Goal: Use online tool/utility: Utilize a website feature to perform a specific function

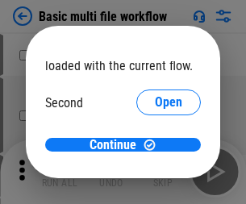
click at [155, 145] on span "Open" at bounding box center [168, 151] width 27 height 13
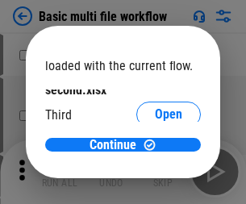
scroll to position [46, 0]
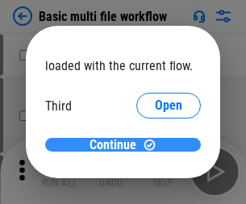
click at [117, 145] on span "Continue" at bounding box center [113, 145] width 47 height 13
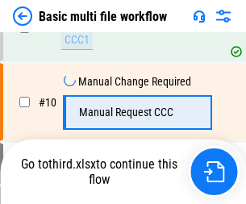
scroll to position [562, 0]
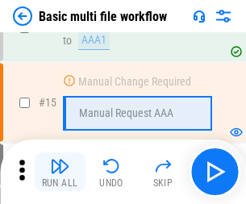
click at [60, 172] on img "button" at bounding box center [59, 166] width 19 height 19
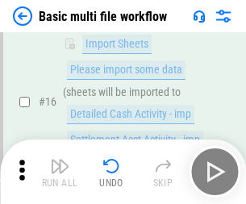
scroll to position [1075, 0]
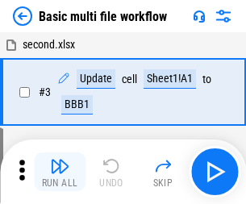
click at [60, 172] on img "button" at bounding box center [59, 166] width 19 height 19
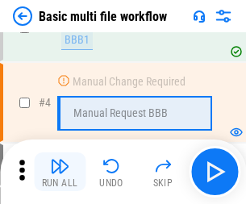
click at [60, 172] on img "button" at bounding box center [59, 166] width 19 height 19
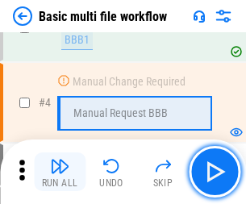
scroll to position [172, 0]
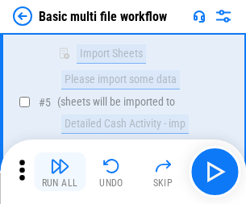
click at [60, 172] on img "button" at bounding box center [59, 166] width 19 height 19
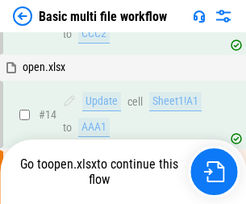
scroll to position [845, 0]
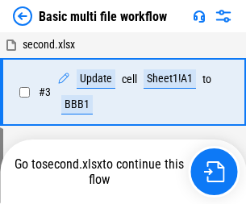
scroll to position [172, 0]
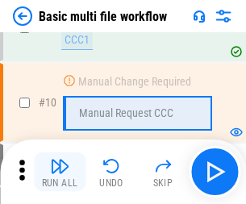
click at [60, 172] on img "button" at bounding box center [59, 166] width 19 height 19
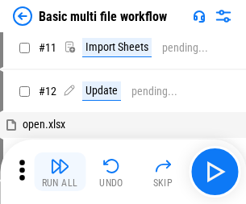
click at [60, 172] on img "button" at bounding box center [59, 166] width 19 height 19
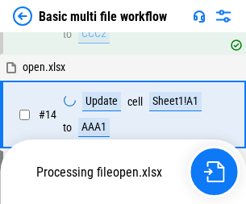
scroll to position [961, 0]
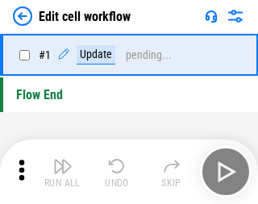
click at [60, 172] on img "button" at bounding box center [62, 166] width 19 height 19
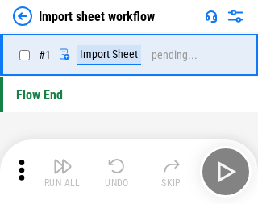
click at [60, 172] on img "button" at bounding box center [62, 166] width 19 height 19
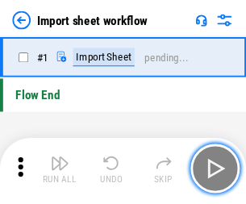
scroll to position [6, 0]
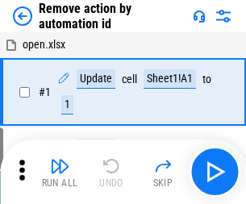
scroll to position [60, 0]
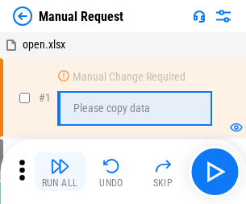
click at [60, 172] on img "button" at bounding box center [59, 166] width 19 height 19
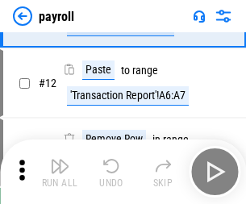
scroll to position [117, 0]
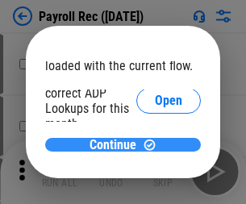
click at [117, 145] on span "Continue" at bounding box center [113, 145] width 47 height 13
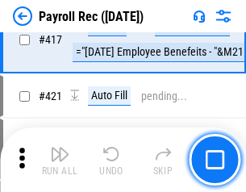
scroll to position [7498, 0]
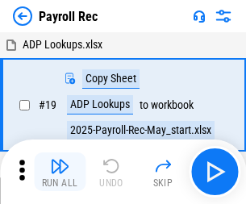
click at [60, 172] on img "button" at bounding box center [59, 166] width 19 height 19
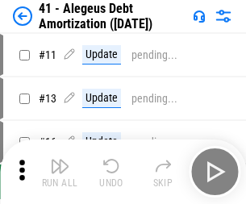
click at [60, 172] on img "button" at bounding box center [59, 166] width 19 height 19
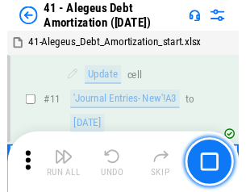
scroll to position [200, 0]
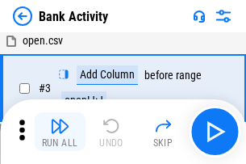
click at [60, 132] on img "button" at bounding box center [59, 125] width 19 height 19
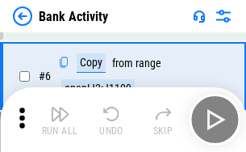
scroll to position [155, 0]
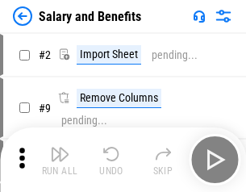
click at [60, 160] on img "button" at bounding box center [59, 154] width 19 height 19
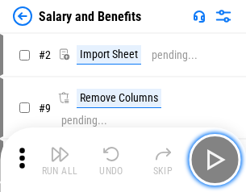
scroll to position [22, 0]
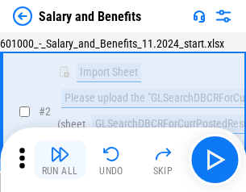
click at [60, 160] on img "button" at bounding box center [59, 154] width 19 height 19
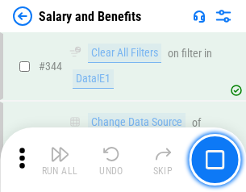
scroll to position [7564, 0]
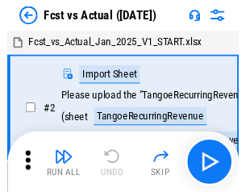
scroll to position [21, 0]
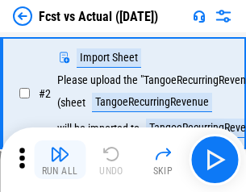
click at [60, 160] on img "button" at bounding box center [59, 154] width 19 height 19
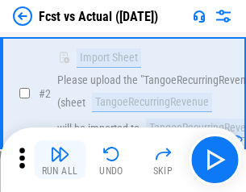
click at [60, 160] on img "button" at bounding box center [59, 154] width 19 height 19
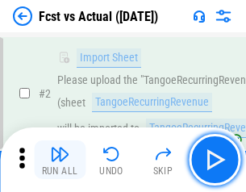
scroll to position [151, 0]
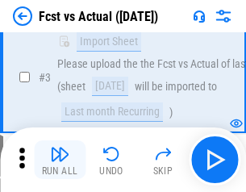
click at [60, 160] on img "button" at bounding box center [59, 154] width 19 height 19
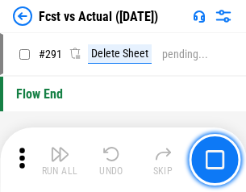
scroll to position [7646, 0]
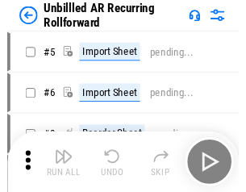
scroll to position [35, 0]
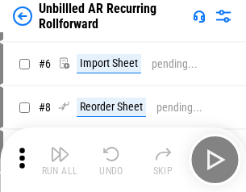
click at [60, 160] on img "button" at bounding box center [59, 154] width 19 height 19
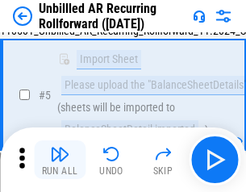
click at [60, 160] on img "button" at bounding box center [59, 154] width 19 height 19
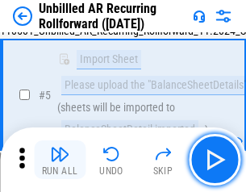
scroll to position [152, 0]
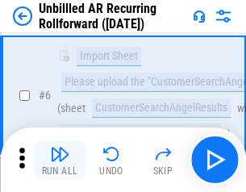
click at [60, 160] on img "button" at bounding box center [59, 154] width 19 height 19
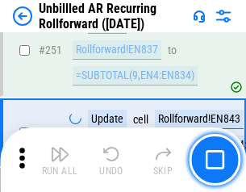
scroll to position [5487, 0]
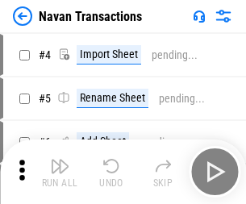
click at [60, 160] on img "button" at bounding box center [59, 166] width 19 height 19
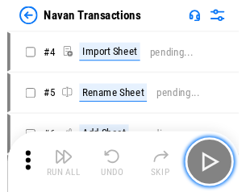
scroll to position [26, 0]
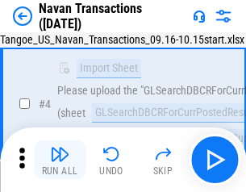
click at [60, 160] on img "button" at bounding box center [59, 154] width 19 height 19
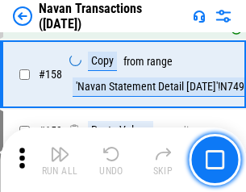
scroll to position [5238, 0]
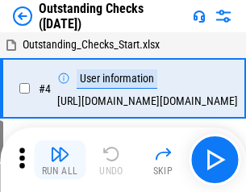
click at [60, 160] on img "button" at bounding box center [59, 154] width 19 height 19
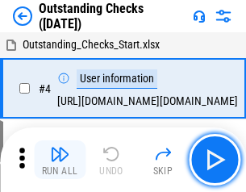
scroll to position [68, 0]
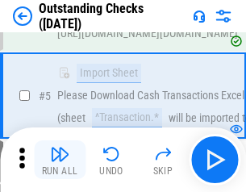
click at [60, 160] on img "button" at bounding box center [59, 154] width 19 height 19
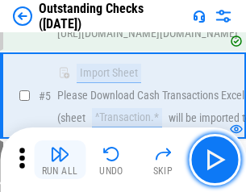
scroll to position [169, 0]
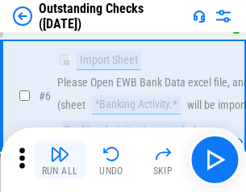
click at [60, 160] on img "button" at bounding box center [59, 154] width 19 height 19
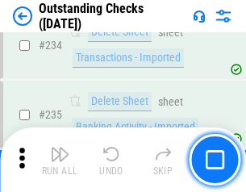
scroll to position [4906, 0]
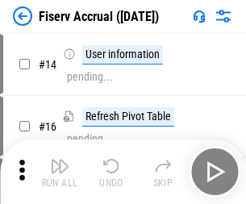
click at [60, 160] on img "button" at bounding box center [59, 166] width 19 height 19
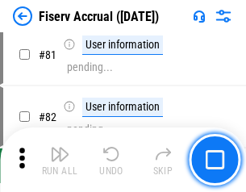
scroll to position [2123, 0]
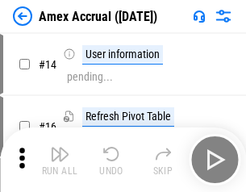
click at [60, 160] on img "button" at bounding box center [59, 154] width 19 height 19
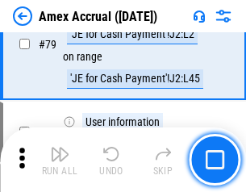
scroll to position [2097, 0]
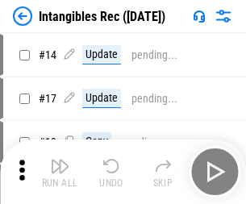
click at [60, 172] on img "button" at bounding box center [59, 166] width 19 height 19
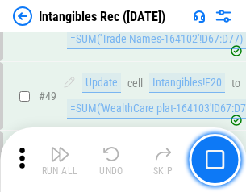
scroll to position [629, 0]
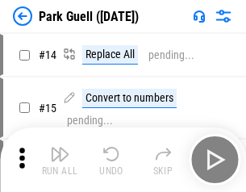
click at [60, 160] on img "button" at bounding box center [59, 154] width 19 height 19
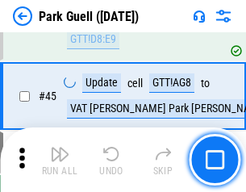
scroll to position [2020, 0]
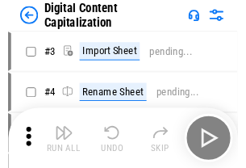
scroll to position [47, 0]
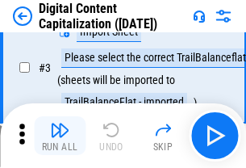
click at [60, 136] on img "button" at bounding box center [59, 129] width 19 height 19
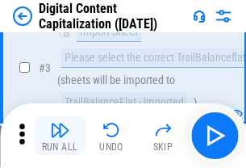
click at [60, 136] on img "button" at bounding box center [59, 129] width 19 height 19
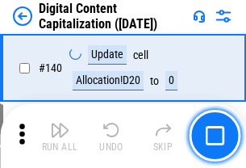
scroll to position [1713, 0]
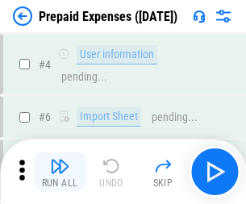
click at [60, 160] on img "button" at bounding box center [59, 166] width 19 height 19
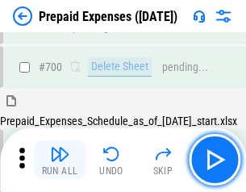
scroll to position [4347, 0]
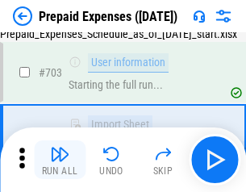
click at [60, 160] on img "button" at bounding box center [59, 154] width 19 height 19
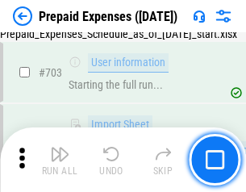
scroll to position [4442, 0]
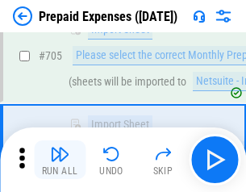
click at [60, 160] on img "button" at bounding box center [59, 154] width 19 height 19
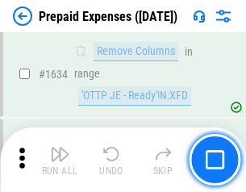
scroll to position [15729, 0]
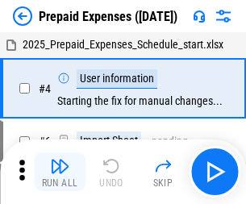
click at [60, 172] on img "button" at bounding box center [59, 166] width 19 height 19
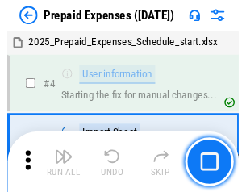
scroll to position [71, 0]
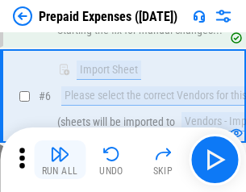
click at [60, 160] on img "button" at bounding box center [59, 154] width 19 height 19
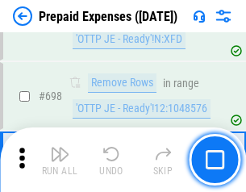
scroll to position [5625, 0]
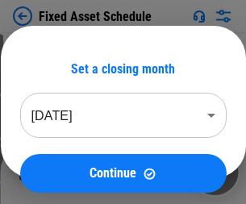
click at [60, 172] on img "button" at bounding box center [59, 166] width 19 height 19
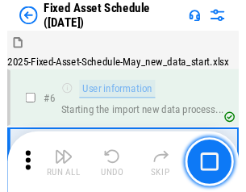
scroll to position [87, 0]
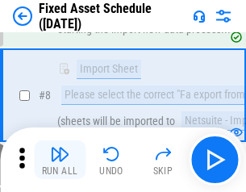
click at [60, 160] on img "button" at bounding box center [59, 154] width 19 height 19
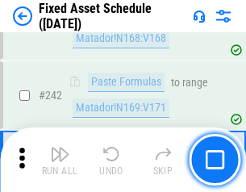
scroll to position [5004, 0]
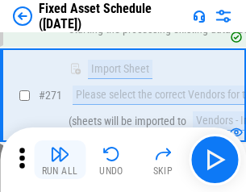
click at [60, 160] on img "button" at bounding box center [59, 154] width 19 height 19
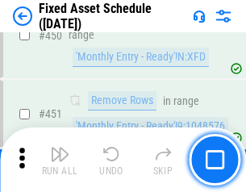
scroll to position [7222, 0]
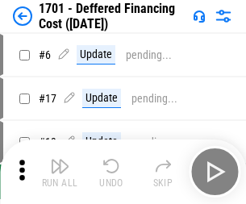
click at [60, 172] on img "button" at bounding box center [59, 166] width 19 height 19
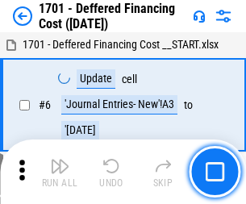
scroll to position [194, 0]
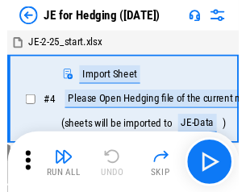
scroll to position [2, 0]
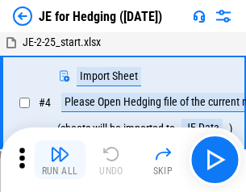
click at [60, 160] on img "button" at bounding box center [59, 154] width 19 height 19
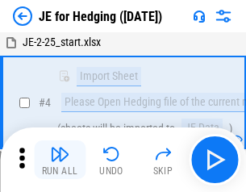
click at [60, 160] on img "button" at bounding box center [59, 154] width 19 height 19
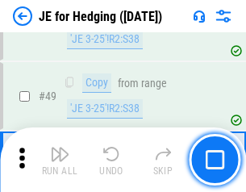
scroll to position [1046, 0]
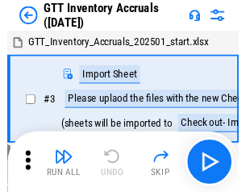
scroll to position [2, 0]
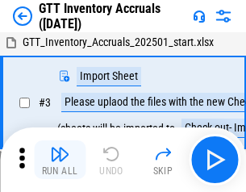
click at [60, 160] on img "button" at bounding box center [59, 154] width 19 height 19
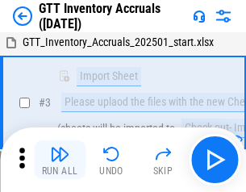
click at [60, 160] on img "button" at bounding box center [59, 154] width 19 height 19
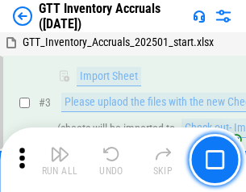
scroll to position [104, 0]
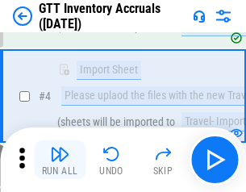
click at [60, 160] on img "button" at bounding box center [59, 154] width 19 height 19
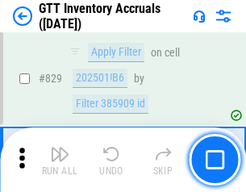
scroll to position [12262, 0]
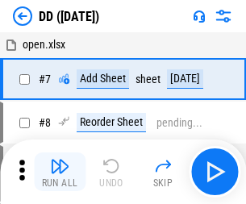
click at [60, 172] on img "button" at bounding box center [59, 166] width 19 height 19
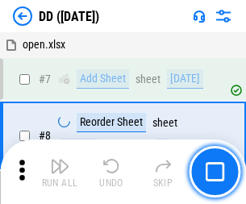
scroll to position [156, 0]
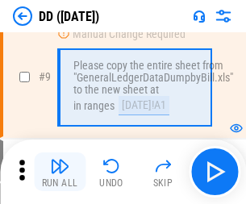
click at [60, 172] on img "button" at bounding box center [59, 166] width 19 height 19
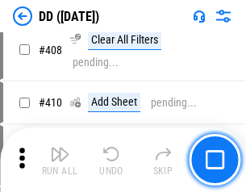
scroll to position [7228, 0]
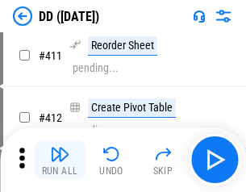
click at [60, 160] on img "button" at bounding box center [59, 154] width 19 height 19
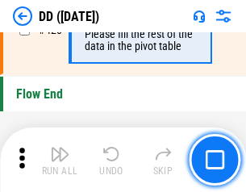
scroll to position [7732, 0]
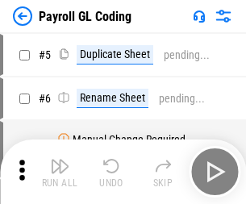
click at [60, 172] on img "button" at bounding box center [59, 166] width 19 height 19
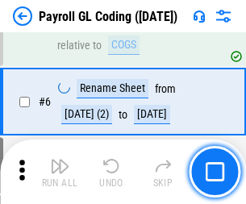
scroll to position [194, 0]
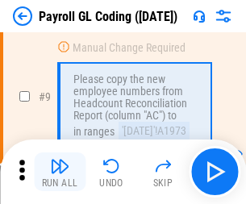
click at [60, 172] on img "button" at bounding box center [59, 166] width 19 height 19
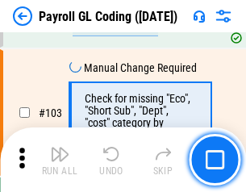
scroll to position [3790, 0]
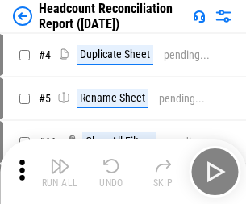
click at [60, 172] on img "button" at bounding box center [59, 166] width 19 height 19
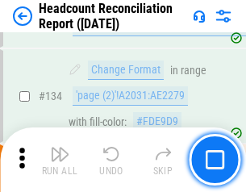
scroll to position [1942, 0]
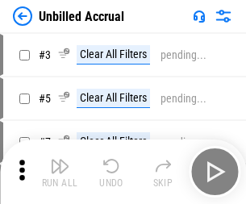
click at [60, 172] on img "button" at bounding box center [59, 166] width 19 height 19
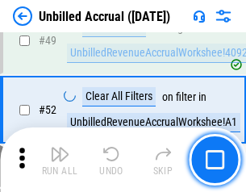
scroll to position [1465, 0]
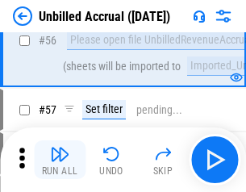
click at [60, 160] on img "button" at bounding box center [59, 154] width 19 height 19
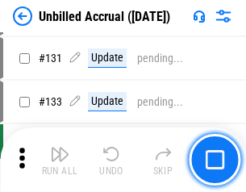
scroll to position [4812, 0]
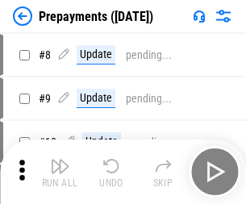
click at [60, 172] on img "button" at bounding box center [59, 166] width 19 height 19
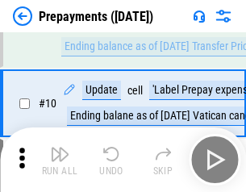
scroll to position [101, 0]
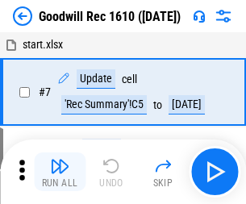
click at [60, 172] on img "button" at bounding box center [59, 166] width 19 height 19
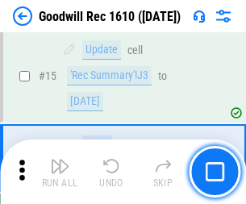
scroll to position [276, 0]
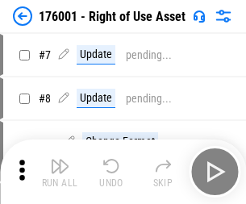
click at [60, 172] on img "button" at bounding box center [59, 166] width 19 height 19
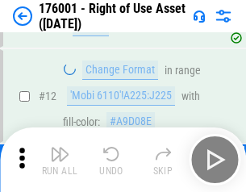
scroll to position [104, 0]
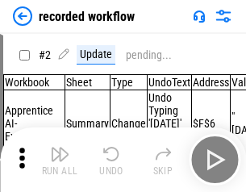
click at [60, 160] on img "button" at bounding box center [59, 154] width 19 height 19
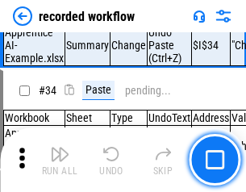
scroll to position [5049, 0]
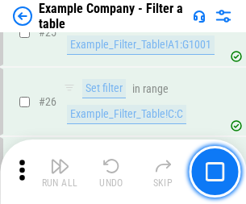
scroll to position [1478, 0]
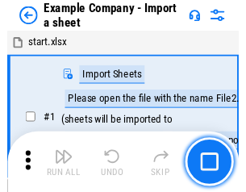
scroll to position [25, 0]
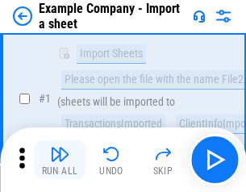
click at [60, 160] on img "button" at bounding box center [59, 154] width 19 height 19
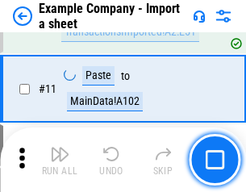
scroll to position [357, 0]
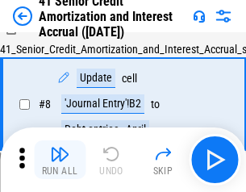
click at [60, 160] on img "button" at bounding box center [59, 154] width 19 height 19
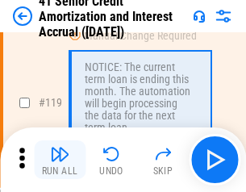
click at [60, 160] on img "button" at bounding box center [59, 154] width 19 height 19
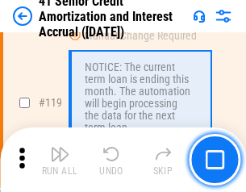
scroll to position [1524, 0]
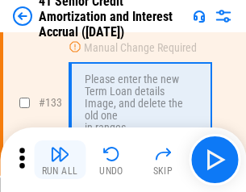
click at [60, 160] on img "button" at bounding box center [59, 154] width 19 height 19
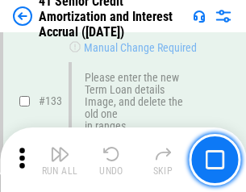
scroll to position [1688, 0]
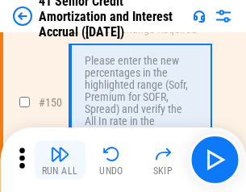
click at [60, 160] on img "button" at bounding box center [59, 154] width 19 height 19
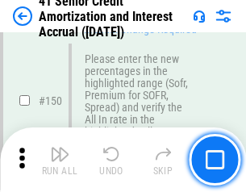
scroll to position [1858, 0]
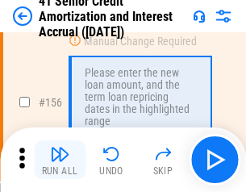
click at [60, 160] on img "button" at bounding box center [59, 154] width 19 height 19
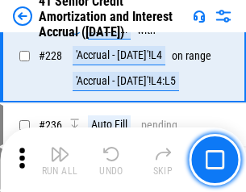
scroll to position [3618, 0]
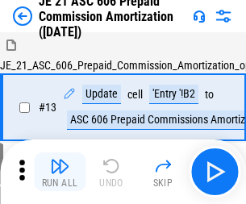
click at [60, 160] on img "button" at bounding box center [59, 166] width 19 height 19
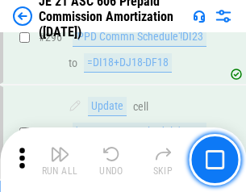
scroll to position [2973, 0]
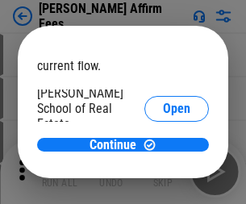
click at [163, 187] on span "Open" at bounding box center [176, 193] width 27 height 13
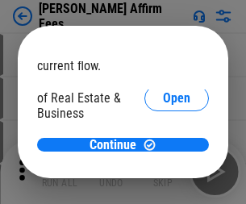
click at [163, 169] on span "Open" at bounding box center [176, 175] width 27 height 13
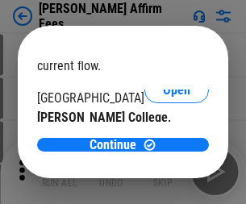
click at [163, 151] on span "Open" at bounding box center [176, 157] width 27 height 13
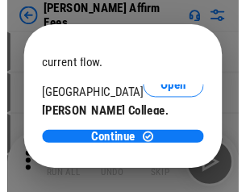
scroll to position [254, 0]
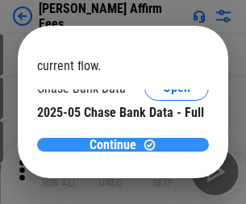
click at [117, 145] on span "Continue" at bounding box center [113, 145] width 47 height 13
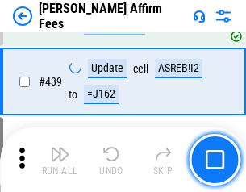
scroll to position [3716, 0]
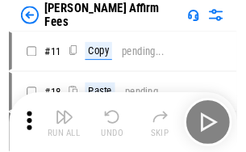
scroll to position [16, 0]
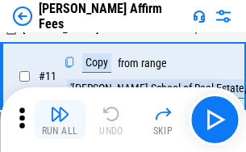
click at [60, 120] on img "button" at bounding box center [59, 113] width 19 height 19
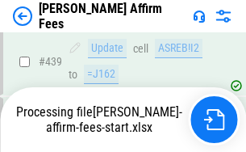
scroll to position [4237, 0]
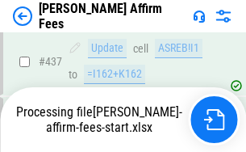
scroll to position [4237, 0]
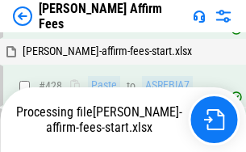
scroll to position [4261, 0]
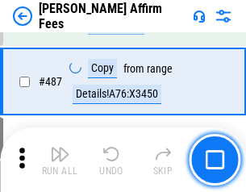
scroll to position [4217, 0]
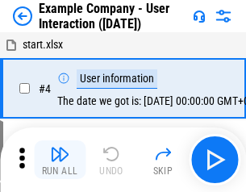
click at [60, 160] on img "button" at bounding box center [59, 154] width 19 height 19
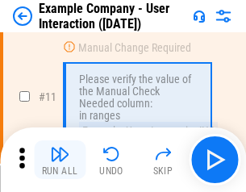
click at [60, 160] on img "button" at bounding box center [59, 154] width 19 height 19
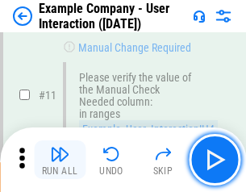
scroll to position [350, 0]
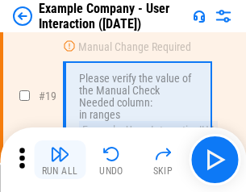
click at [60, 160] on img "button" at bounding box center [59, 154] width 19 height 19
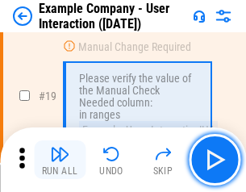
click at [60, 160] on img "button" at bounding box center [59, 154] width 19 height 19
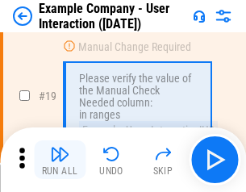
click at [60, 160] on img "button" at bounding box center [59, 154] width 19 height 19
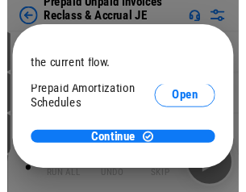
scroll to position [96, 0]
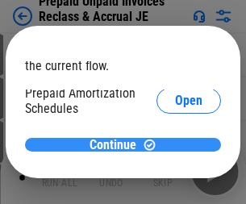
click at [117, 145] on span "Continue" at bounding box center [113, 145] width 47 height 13
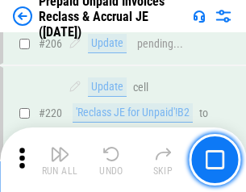
scroll to position [2094, 0]
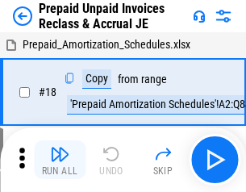
click at [60, 160] on img "button" at bounding box center [59, 154] width 19 height 19
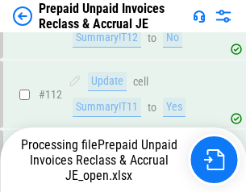
scroll to position [1318, 0]
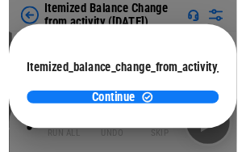
scroll to position [118, 0]
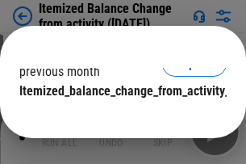
click at [117, 117] on span "Continue" at bounding box center [113, 123] width 47 height 13
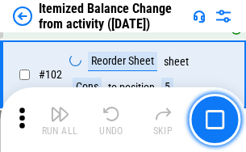
scroll to position [2702, 0]
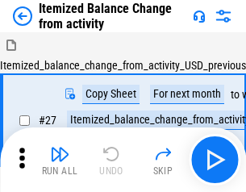
scroll to position [25, 0]
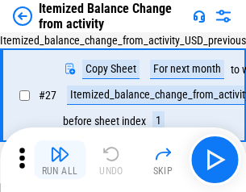
click at [60, 160] on img "button" at bounding box center [59, 154] width 19 height 19
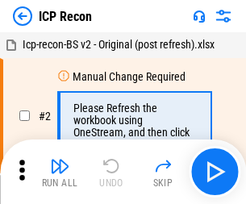
scroll to position [7, 0]
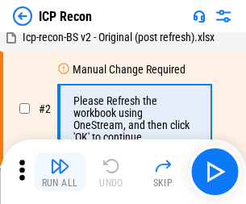
click at [60, 172] on img "button" at bounding box center [59, 166] width 19 height 19
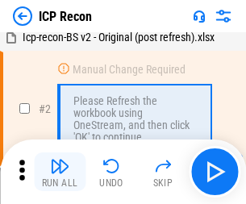
click at [60, 172] on img "button" at bounding box center [59, 166] width 19 height 19
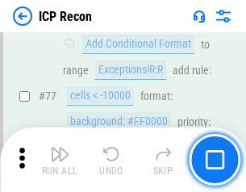
scroll to position [1452, 0]
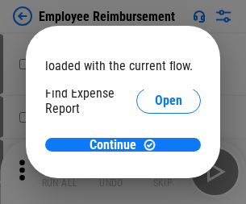
click at [155, 187] on span "Open" at bounding box center [168, 193] width 27 height 13
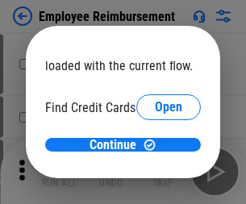
scroll to position [95, 0]
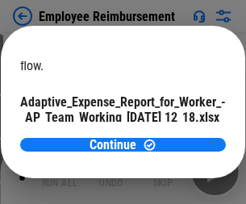
click at [180, 136] on span "Open" at bounding box center [193, 142] width 27 height 13
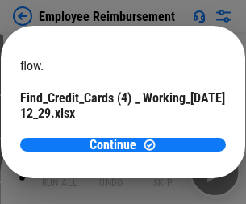
scroll to position [168, 0]
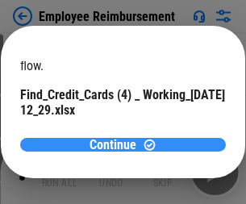
click at [117, 145] on span "Continue" at bounding box center [113, 145] width 47 height 13
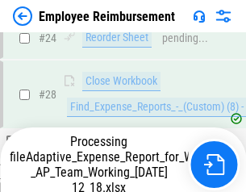
scroll to position [755, 0]
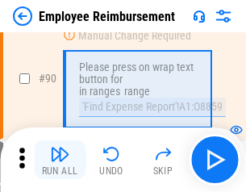
click at [60, 160] on img "button" at bounding box center [59, 154] width 19 height 19
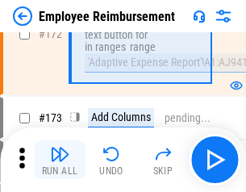
click at [60, 160] on img "button" at bounding box center [59, 154] width 19 height 19
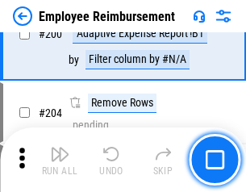
scroll to position [4087, 0]
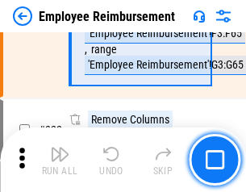
click at [60, 160] on img "button" at bounding box center [59, 154] width 19 height 19
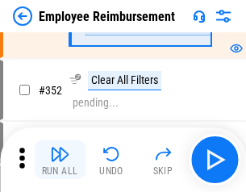
click at [60, 160] on img "button" at bounding box center [59, 154] width 19 height 19
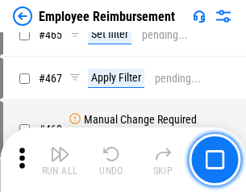
scroll to position [9877, 0]
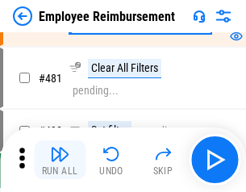
click at [60, 160] on img "button" at bounding box center [59, 154] width 19 height 19
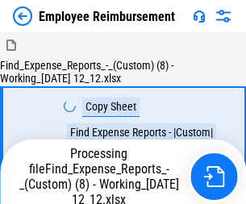
scroll to position [55, 0]
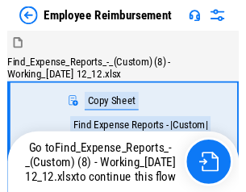
scroll to position [55, 0]
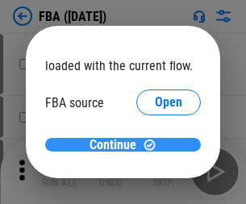
click at [117, 145] on span "Continue" at bounding box center [113, 145] width 47 height 13
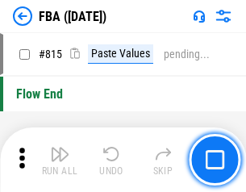
scroll to position [14462, 0]
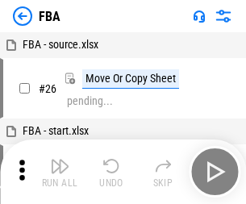
scroll to position [16, 0]
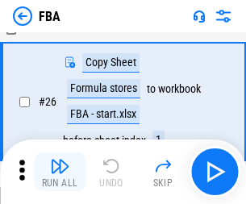
click at [60, 172] on img "button" at bounding box center [59, 166] width 19 height 19
